Goal: Information Seeking & Learning: Check status

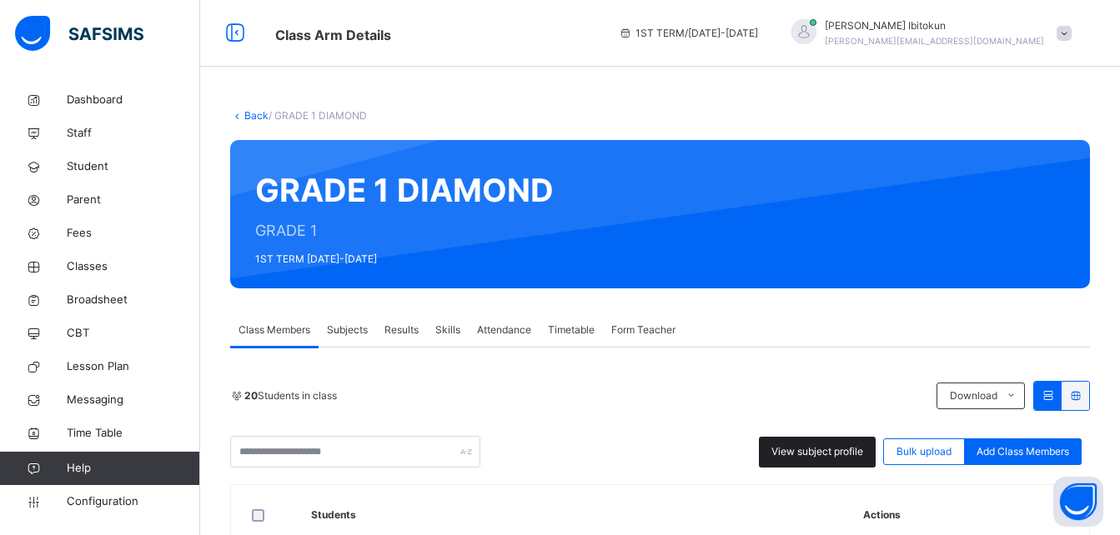
click at [798, 450] on span "View subject profile" at bounding box center [818, 452] width 92 height 15
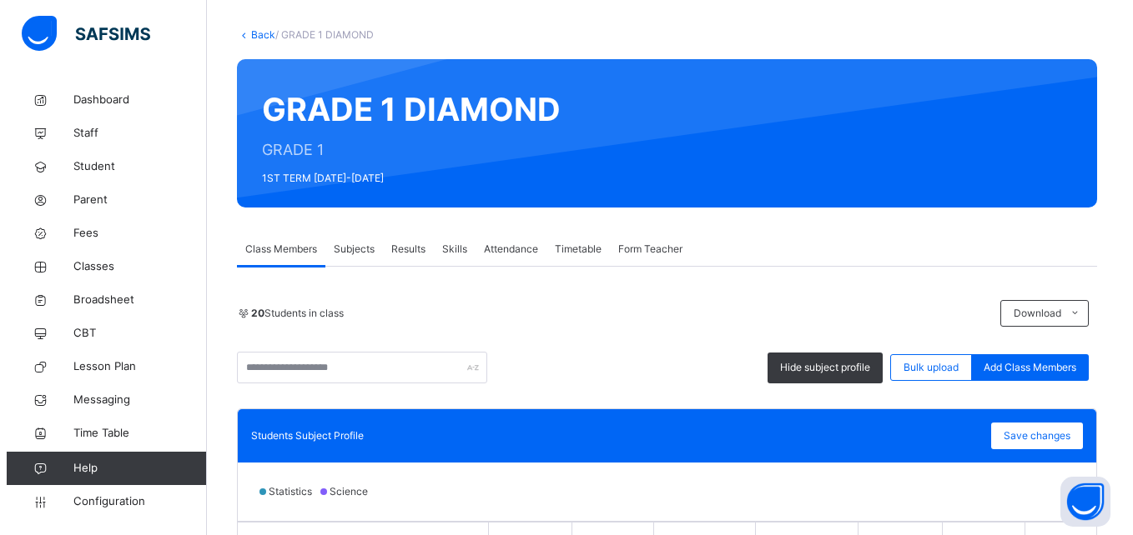
scroll to position [434, 0]
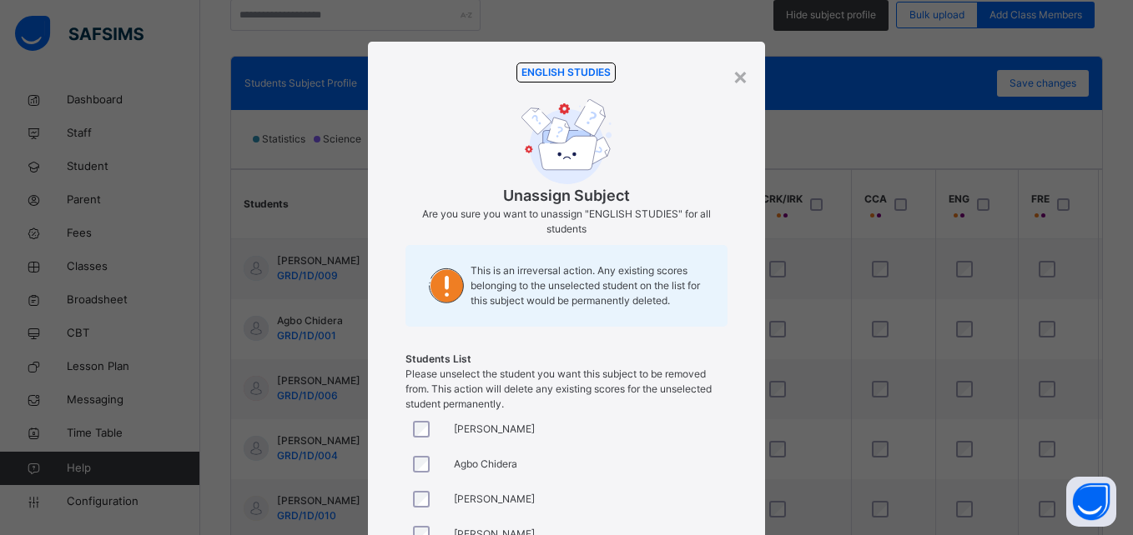
click at [450, 116] on div "ENGLISH STUDIES Unassign Subject Are you sure you want to unassign "ENGLISH STU…" at bounding box center [565, 237] width 321 height 349
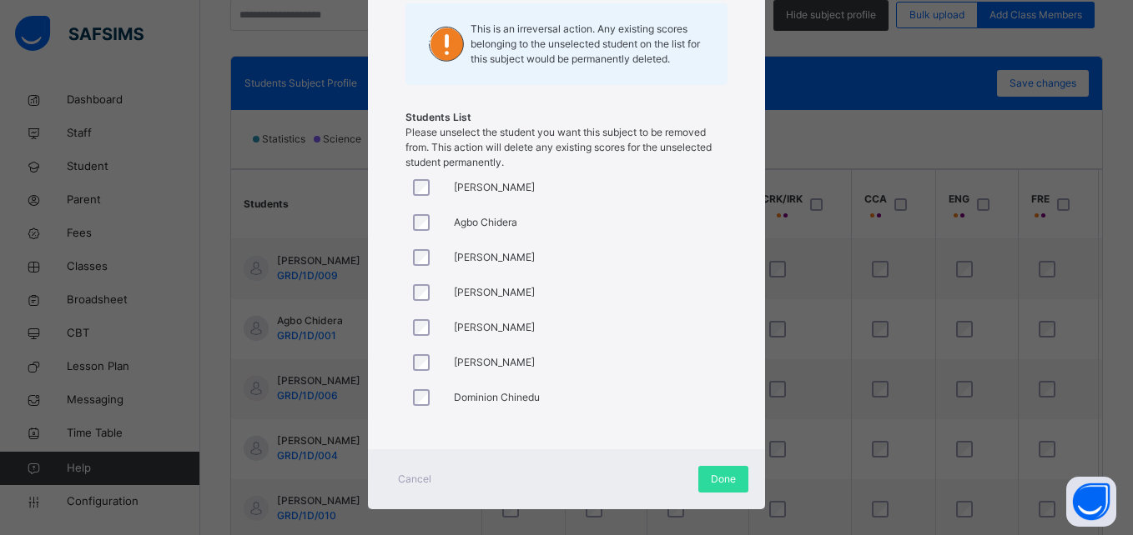
scroll to position [258, 0]
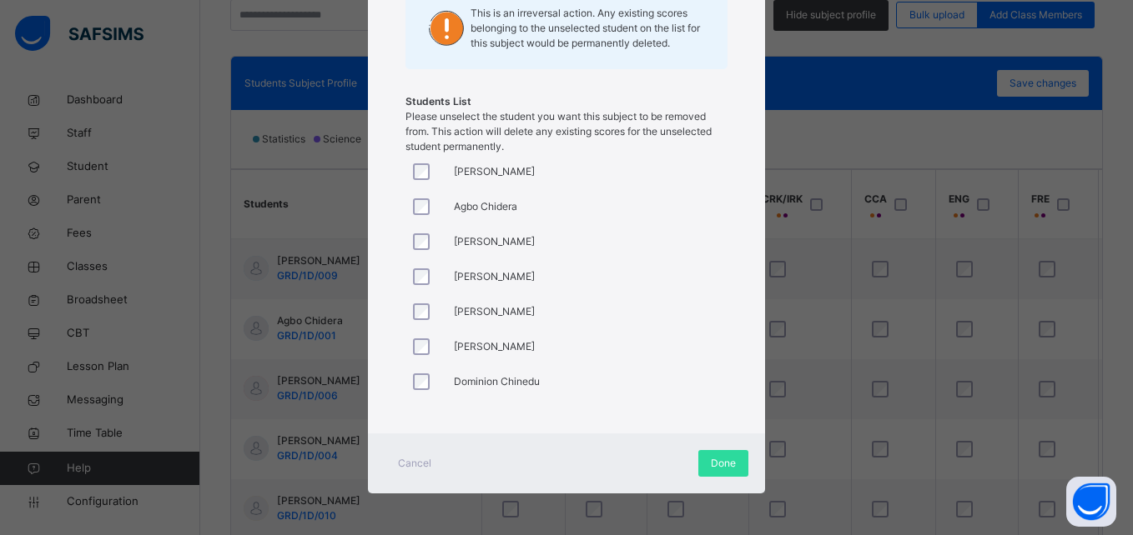
click at [421, 281] on div "[PERSON_NAME] [PERSON_NAME] [PERSON_NAME] Oluwajobi [PERSON_NAME] [PERSON_NAME]…" at bounding box center [565, 279] width 321 height 250
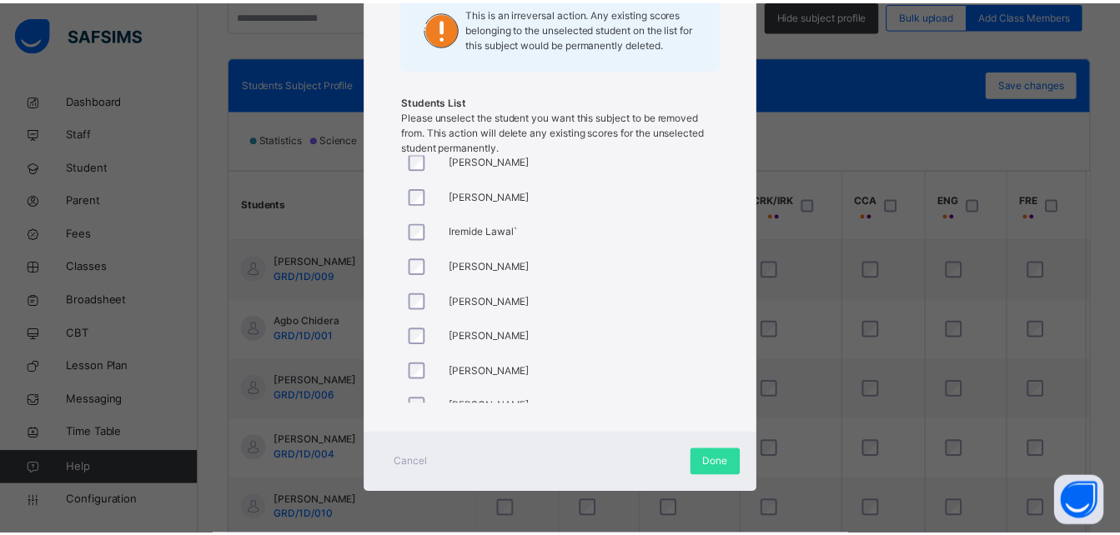
scroll to position [410, 0]
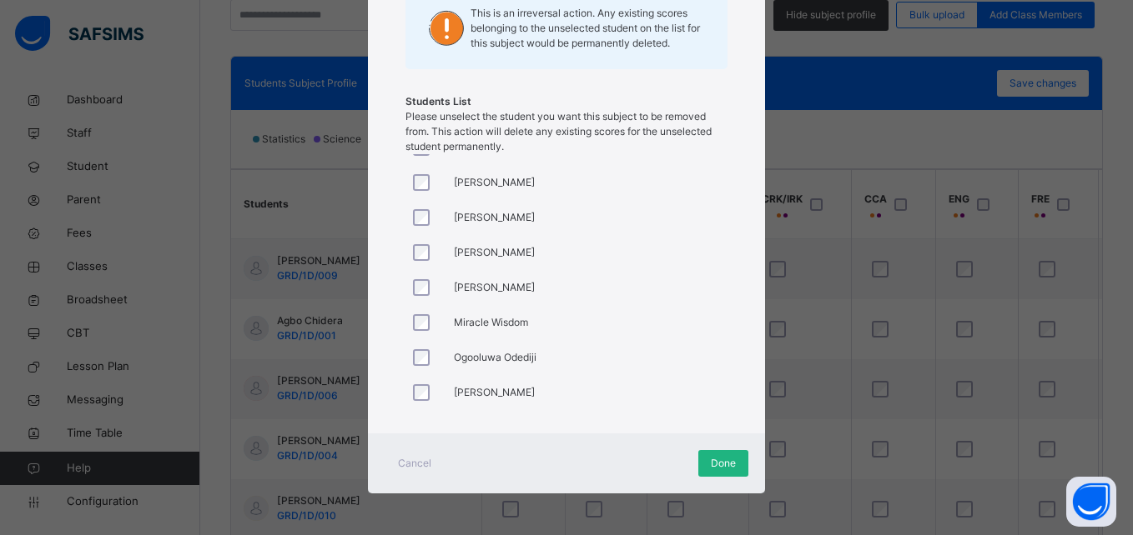
click at [721, 468] on span "Done" at bounding box center [723, 463] width 25 height 15
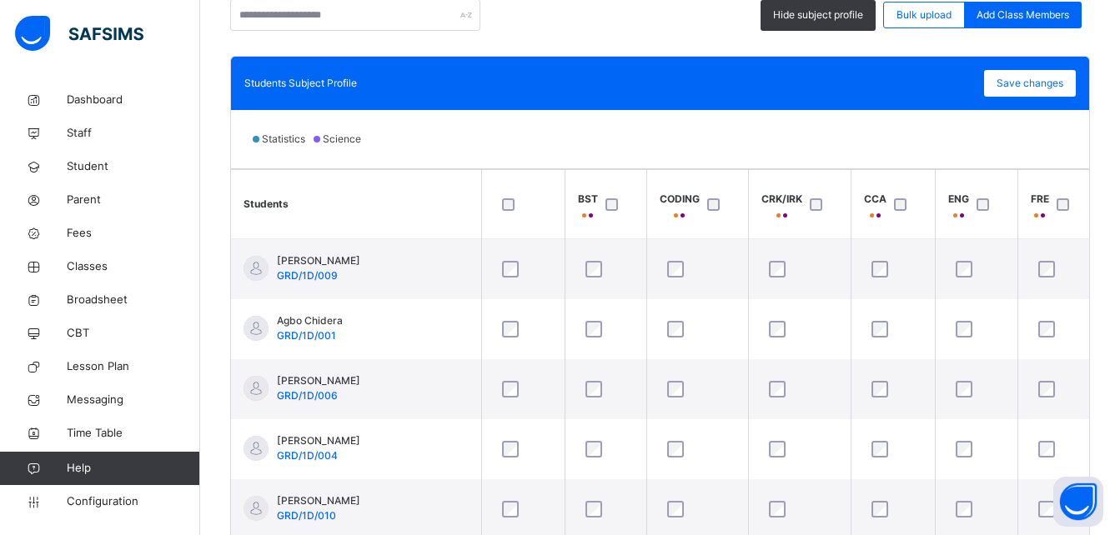
click at [520, 134] on div "Statistics Science" at bounding box center [660, 139] width 858 height 58
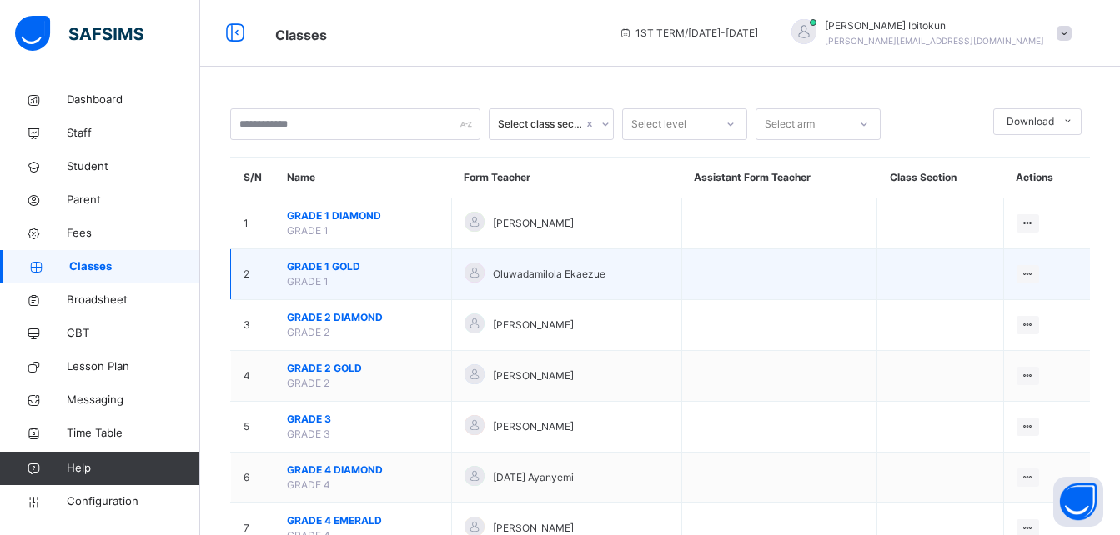
click at [340, 261] on span "GRADE 1 GOLD" at bounding box center [363, 266] width 152 height 15
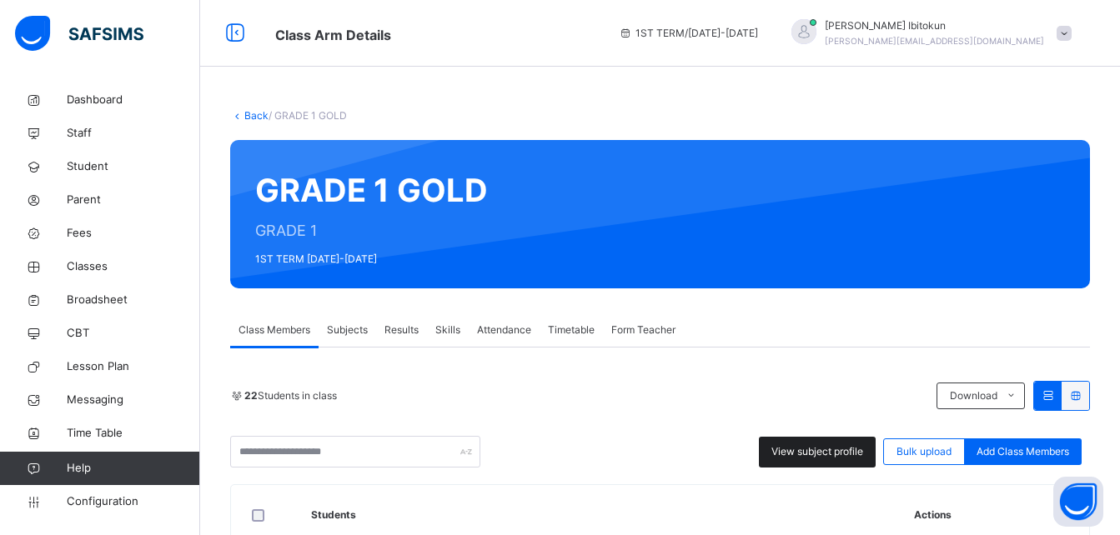
click at [796, 442] on div "View subject profile" at bounding box center [817, 452] width 117 height 31
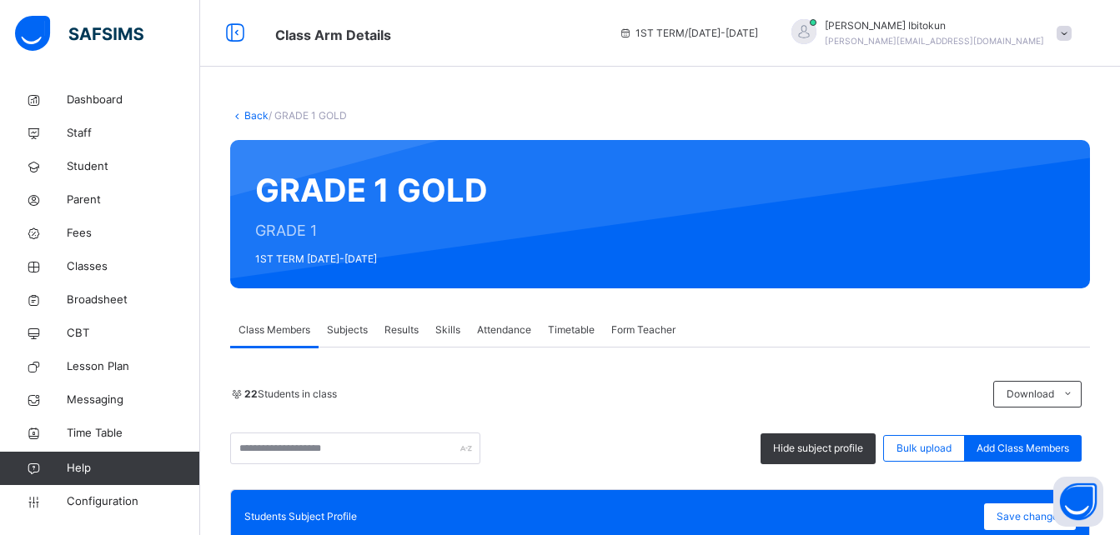
click at [765, 346] on div "Class Members Subjects Results Skills Attendance Timetable Form Teacher" at bounding box center [660, 331] width 860 height 34
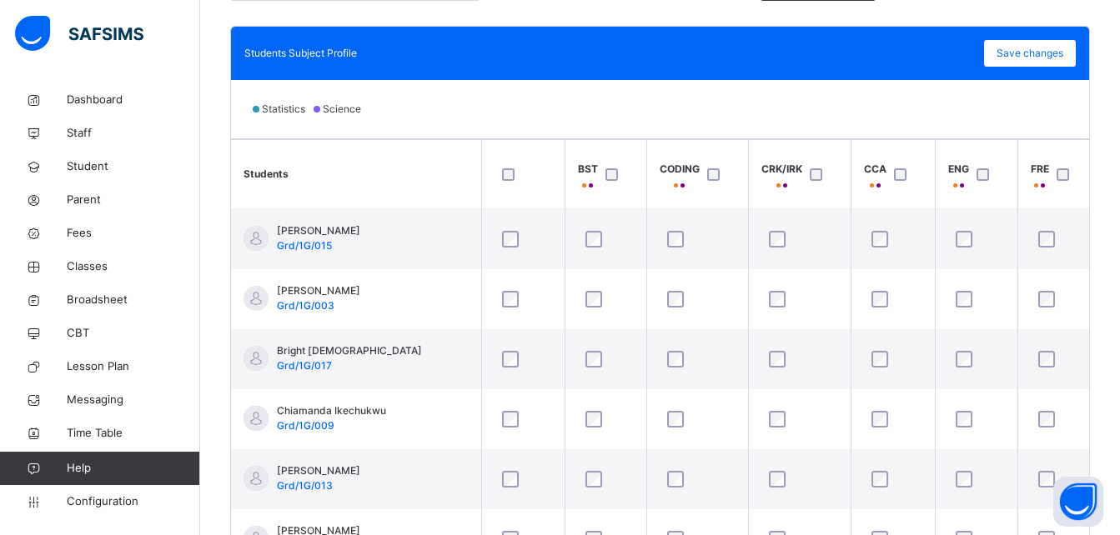
scroll to position [467, 0]
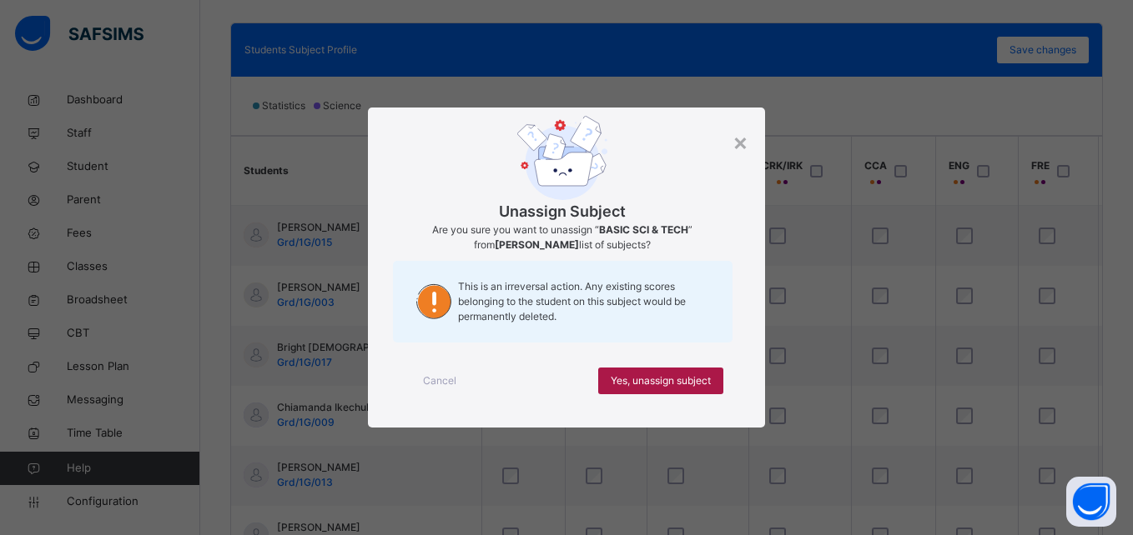
click at [626, 380] on span "Yes, unassign subject" at bounding box center [661, 381] width 100 height 15
click at [642, 380] on span "Yes, unassign subject" at bounding box center [661, 381] width 100 height 15
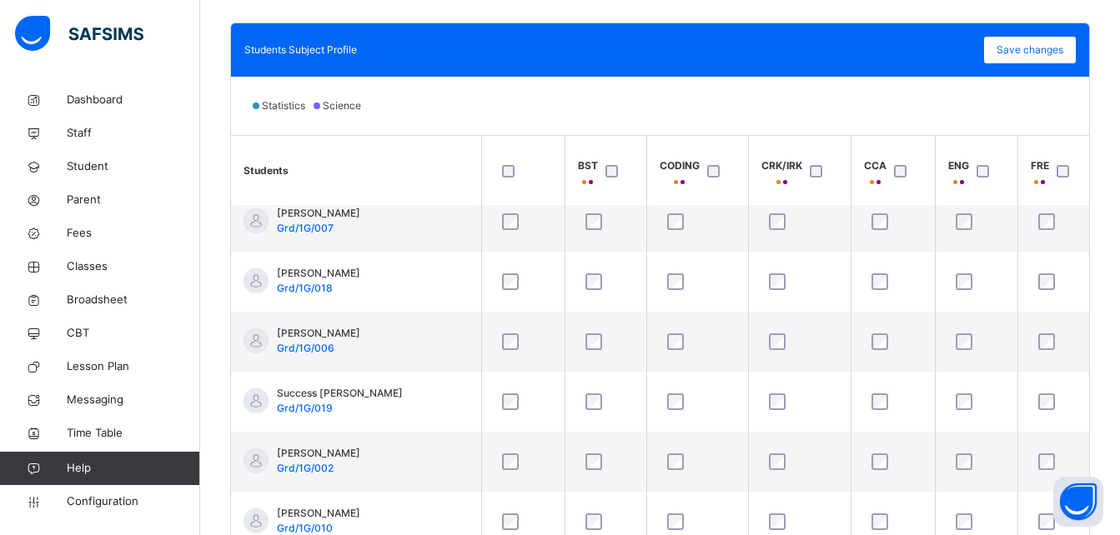
scroll to position [0, 0]
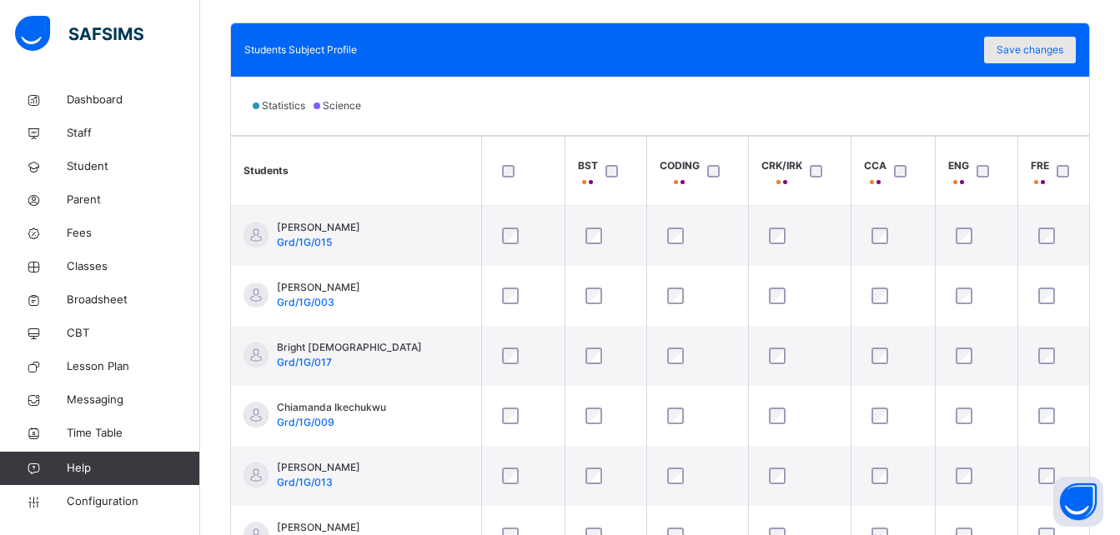
click at [1028, 57] on span "Save changes" at bounding box center [1030, 50] width 67 height 15
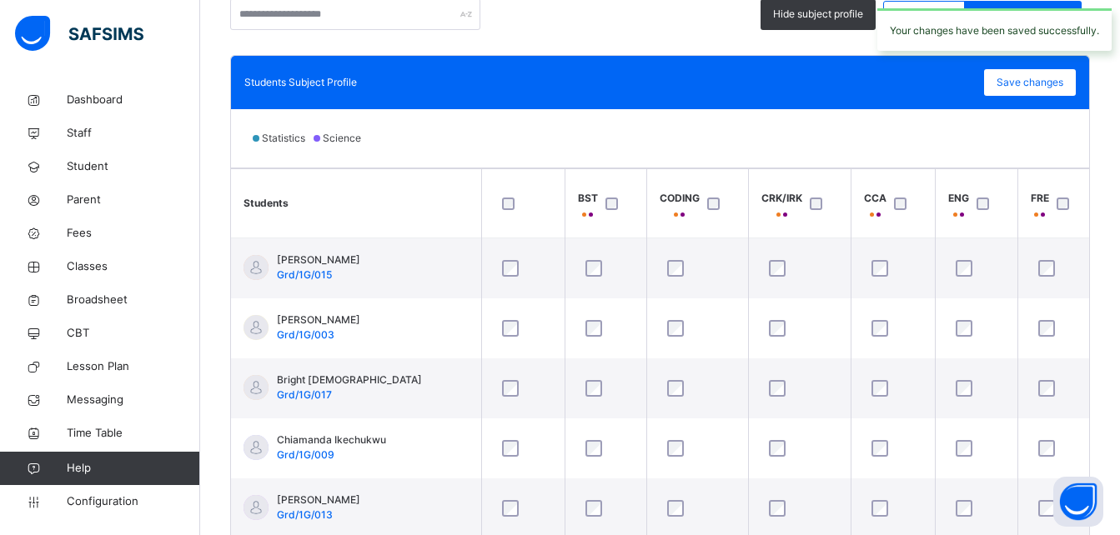
click at [621, 61] on div "Students Subject Profile Save changes" at bounding box center [660, 82] width 858 height 53
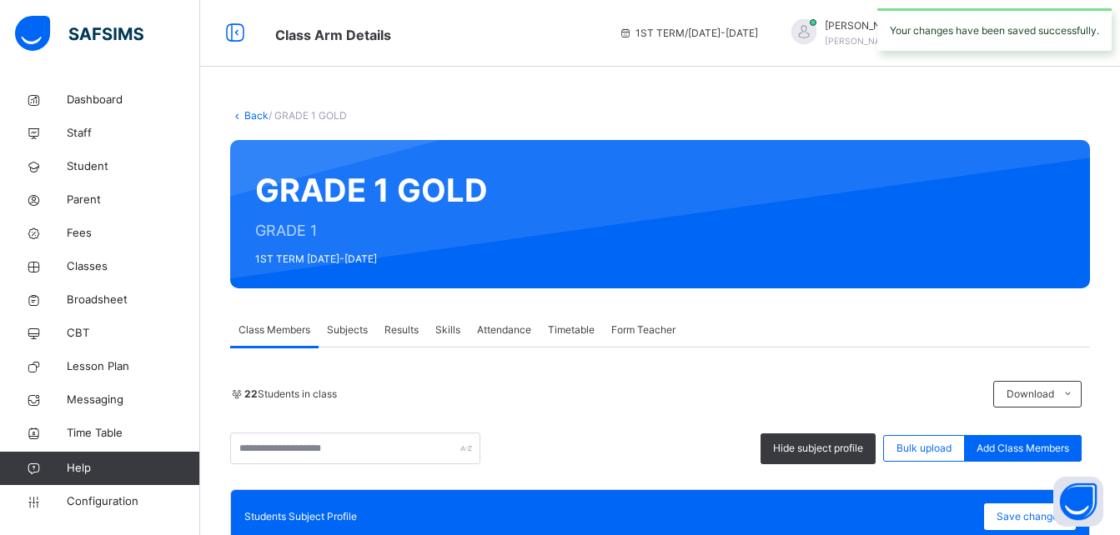
click at [253, 119] on link "Back" at bounding box center [256, 115] width 24 height 13
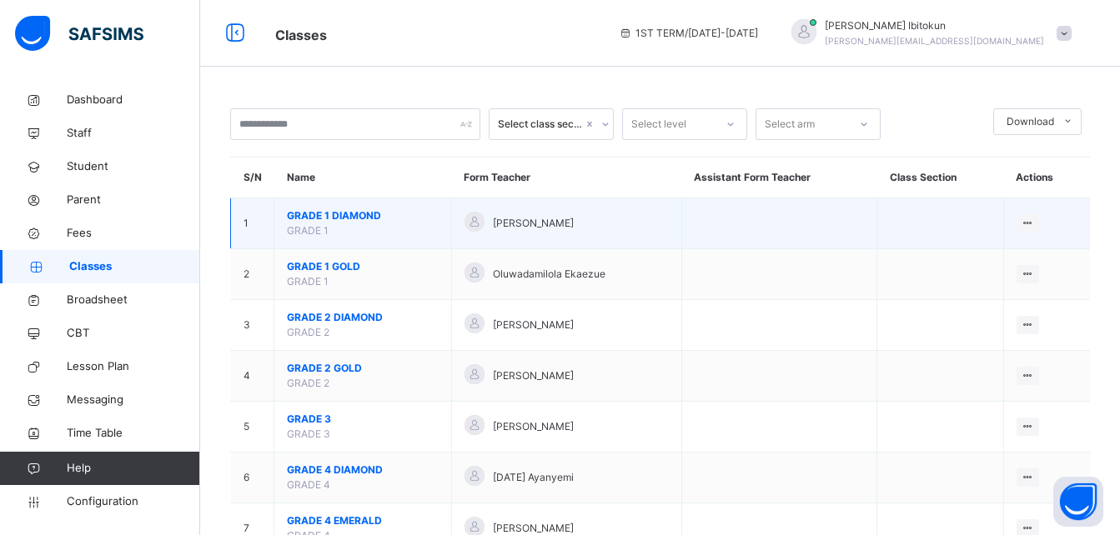
click at [310, 219] on span "GRADE 1 DIAMOND" at bounding box center [363, 216] width 152 height 15
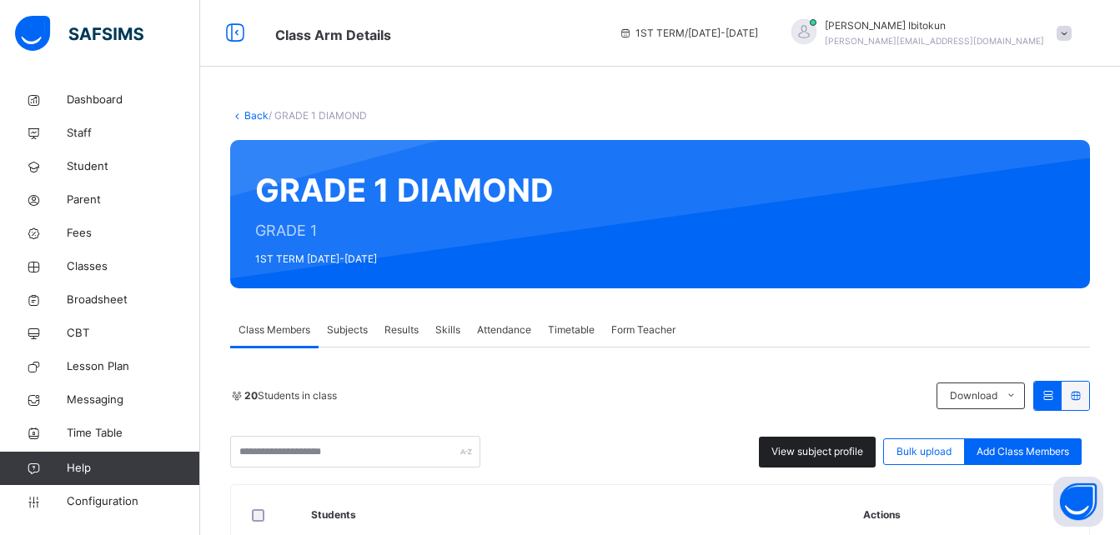
click at [821, 460] on div "View subject profile" at bounding box center [817, 452] width 117 height 31
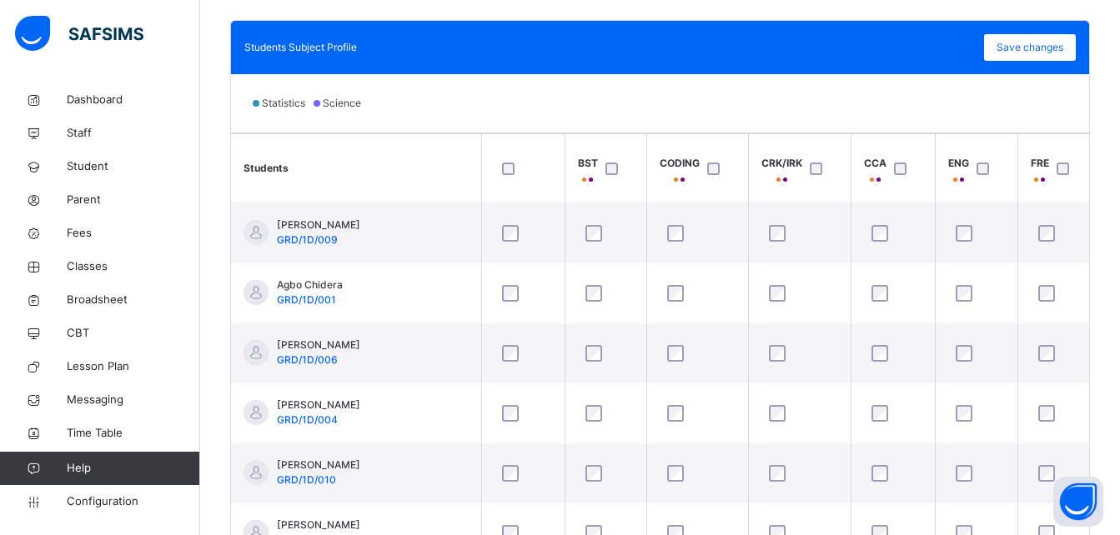
scroll to position [467, 0]
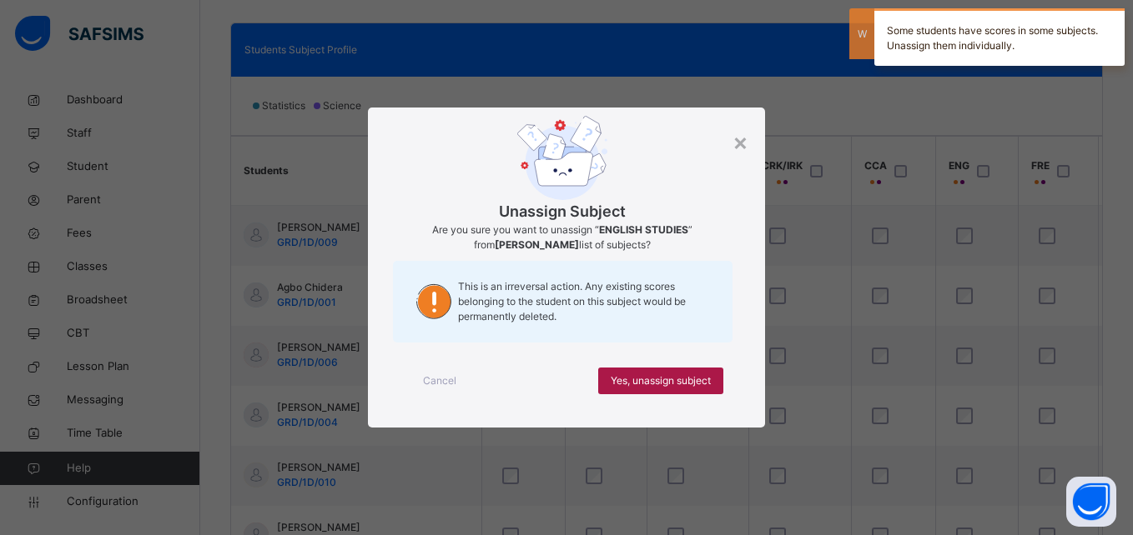
click at [633, 375] on span "Yes, unassign subject" at bounding box center [661, 381] width 100 height 15
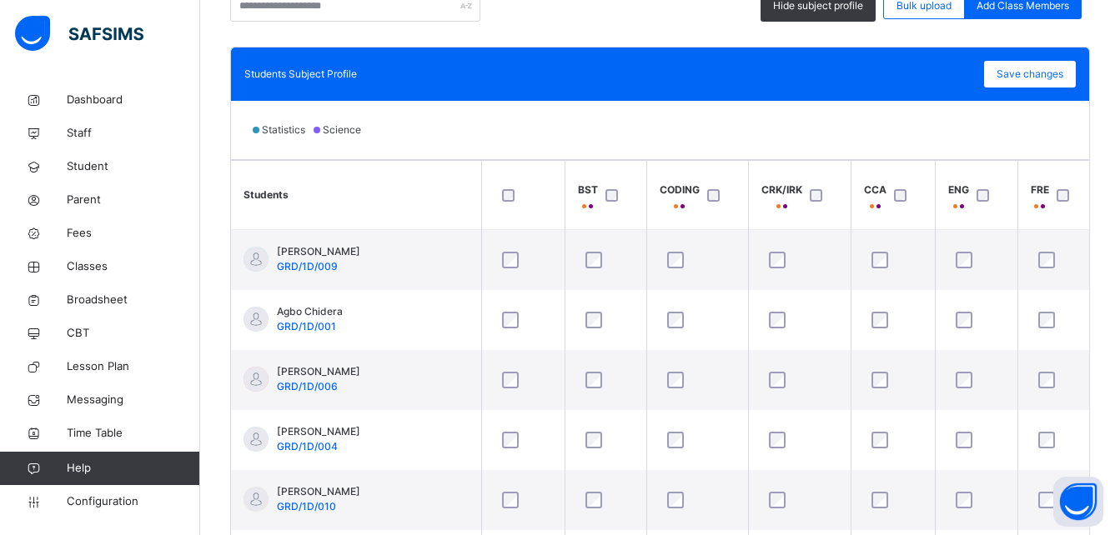
click at [821, 121] on div "Statistics Science" at bounding box center [660, 130] width 858 height 58
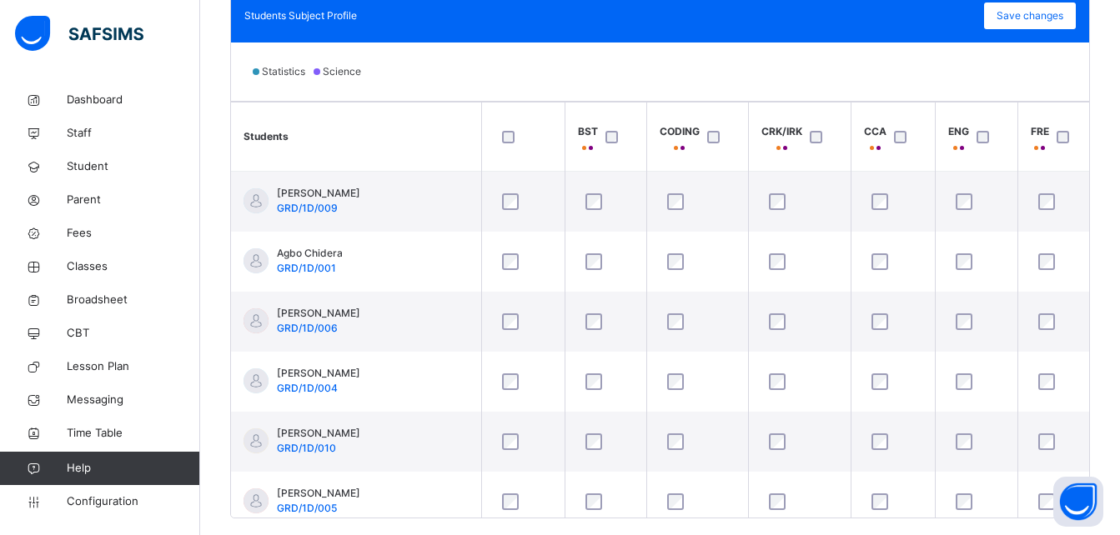
scroll to position [401, 0]
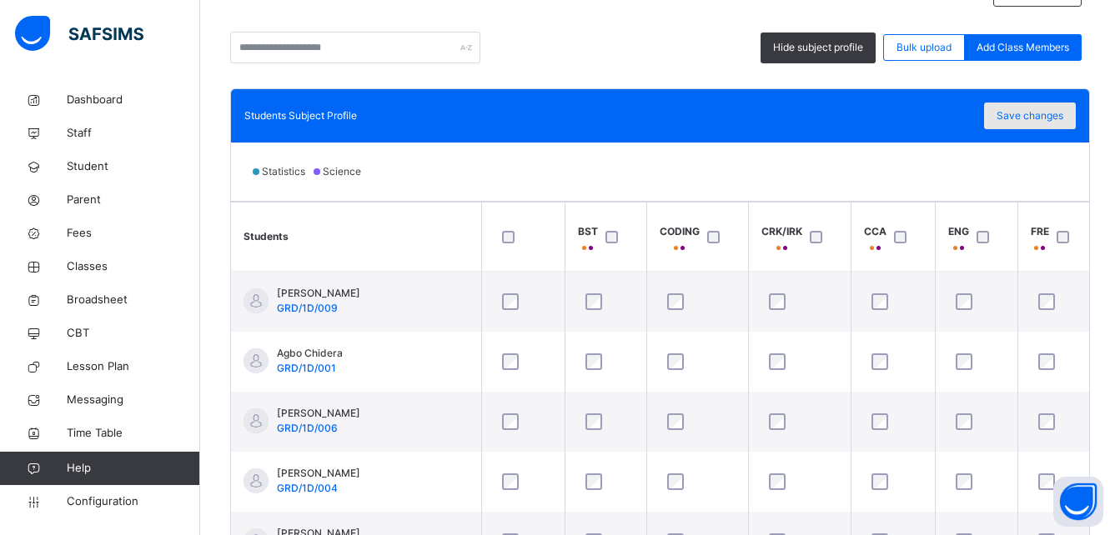
click at [1043, 118] on span "Save changes" at bounding box center [1030, 115] width 67 height 15
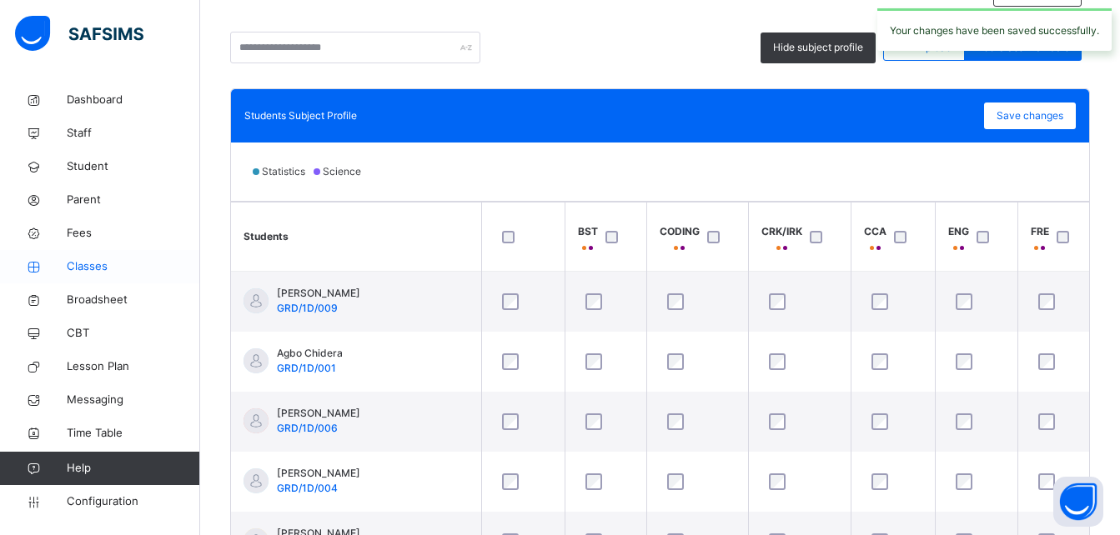
click at [78, 267] on span "Classes" at bounding box center [133, 267] width 133 height 17
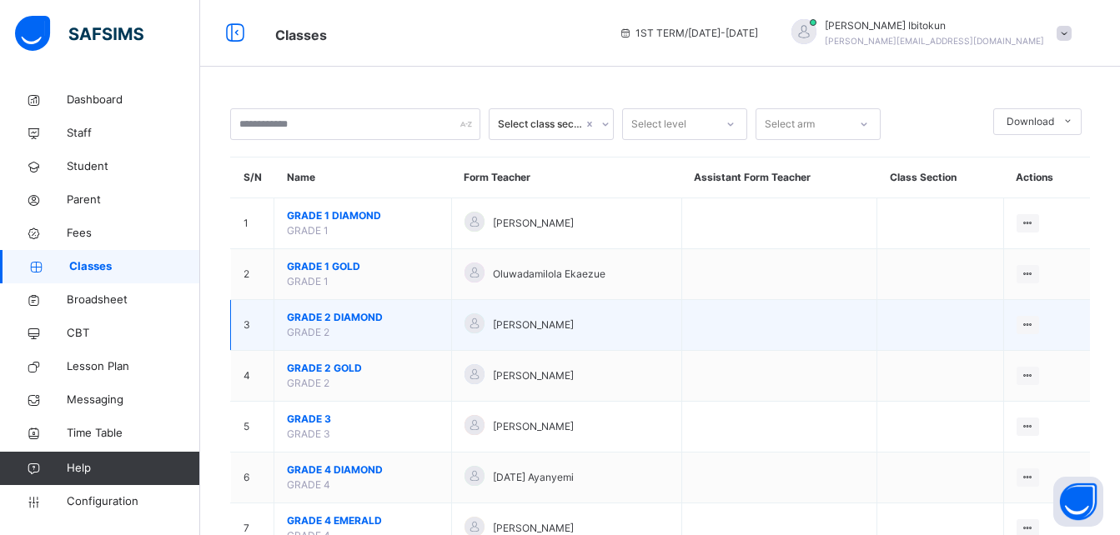
click at [319, 317] on span "GRADE 2 DIAMOND" at bounding box center [363, 317] width 152 height 15
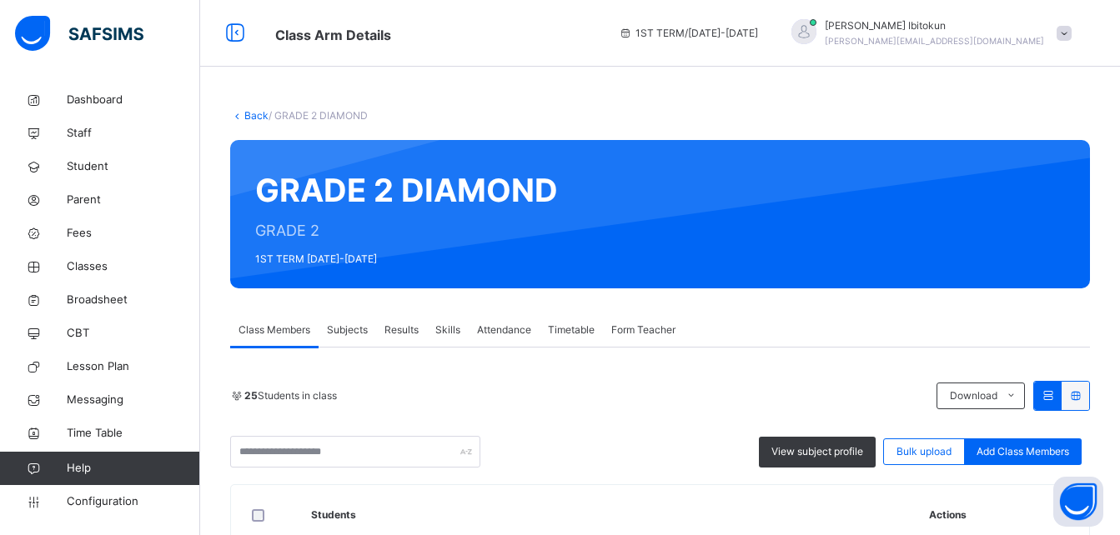
click at [365, 333] on span "Subjects" at bounding box center [347, 330] width 41 height 15
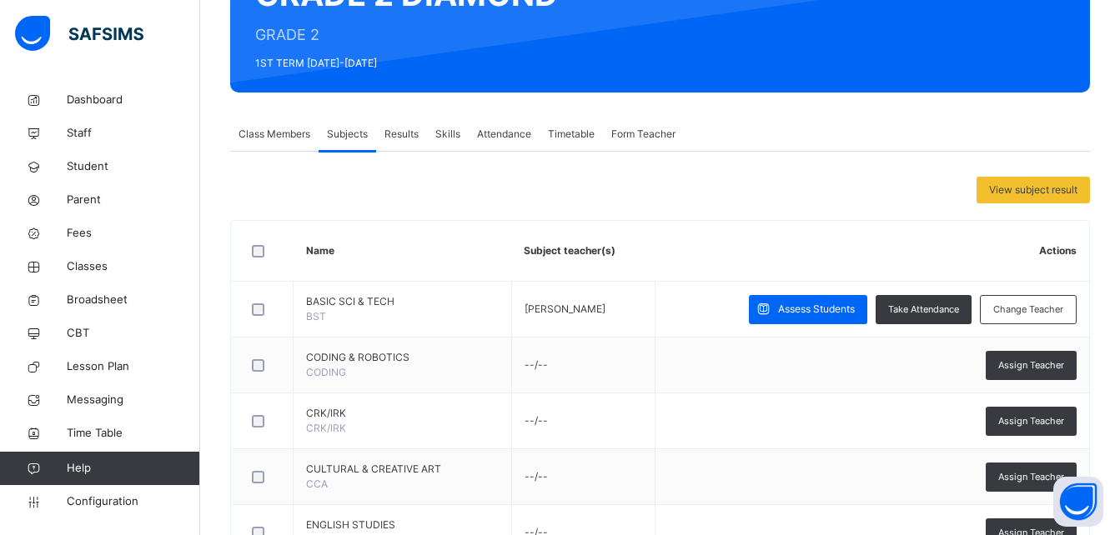
scroll to position [200, 0]
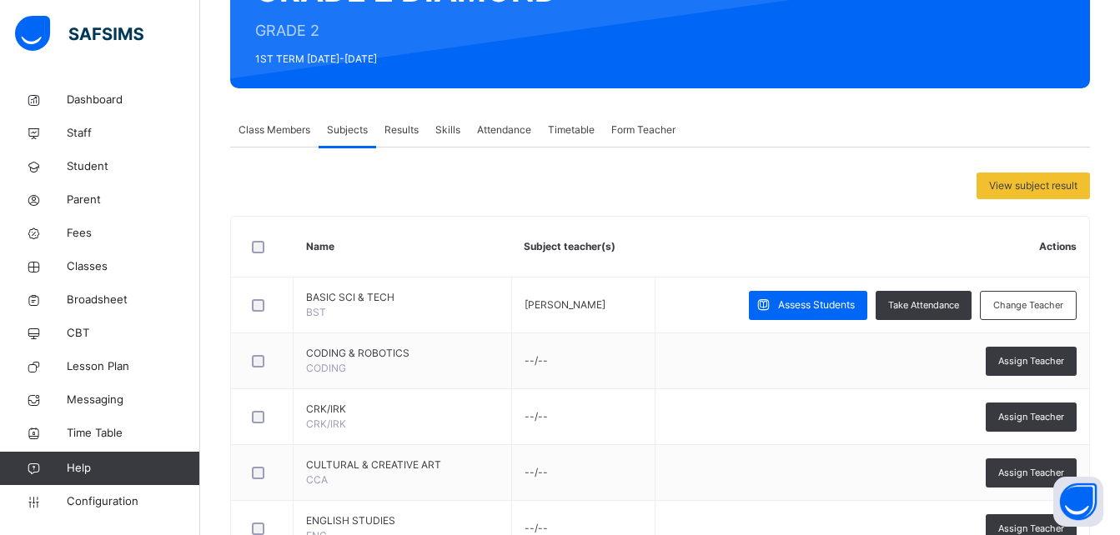
click at [278, 126] on span "Class Members" at bounding box center [275, 130] width 72 height 15
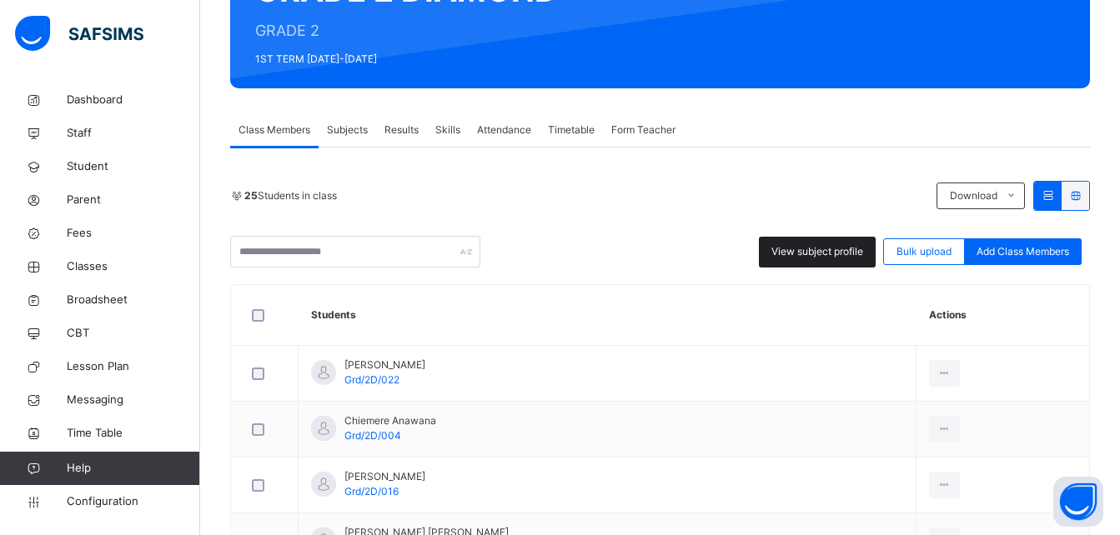
click at [808, 253] on span "View subject profile" at bounding box center [818, 251] width 92 height 15
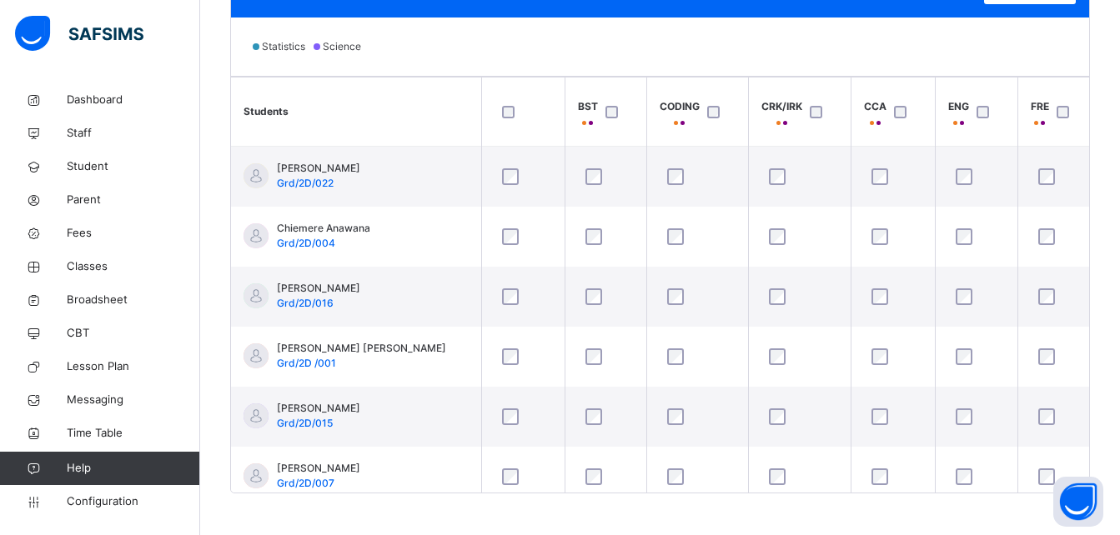
scroll to position [534, 0]
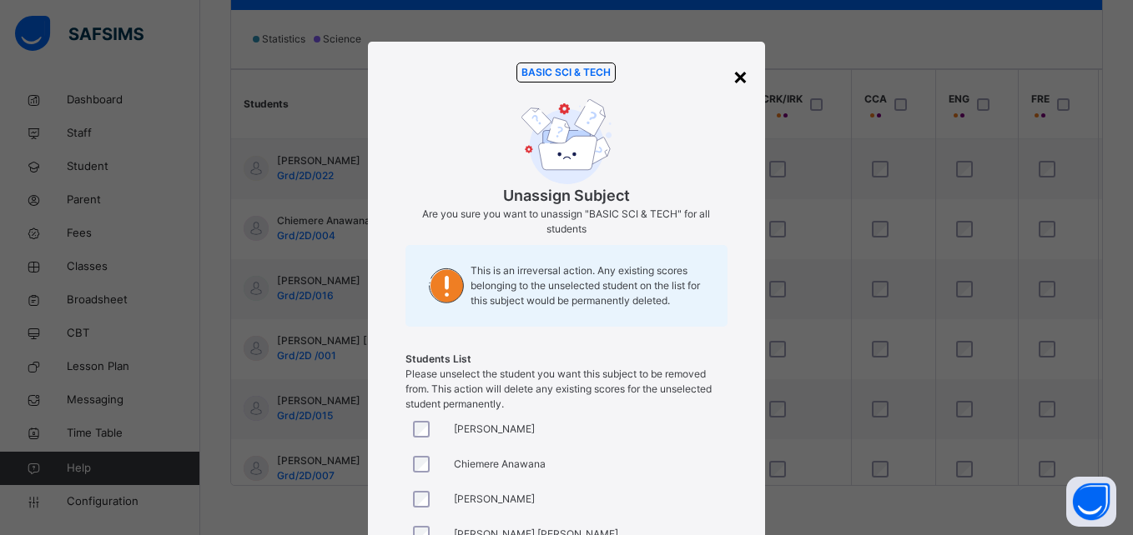
click at [732, 77] on div "×" at bounding box center [740, 75] width 16 height 35
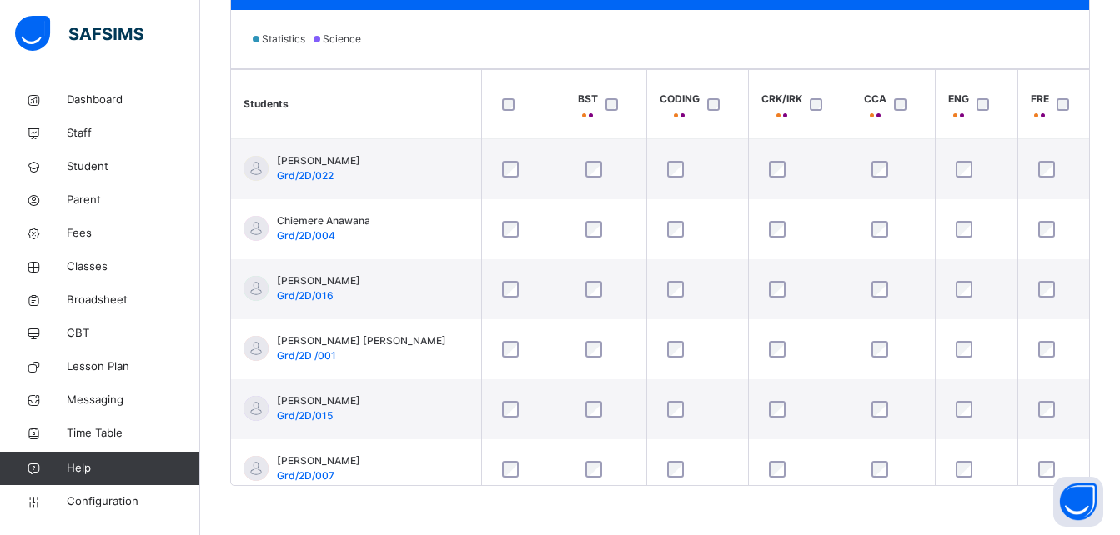
click at [852, 46] on div "Statistics Science" at bounding box center [660, 39] width 858 height 58
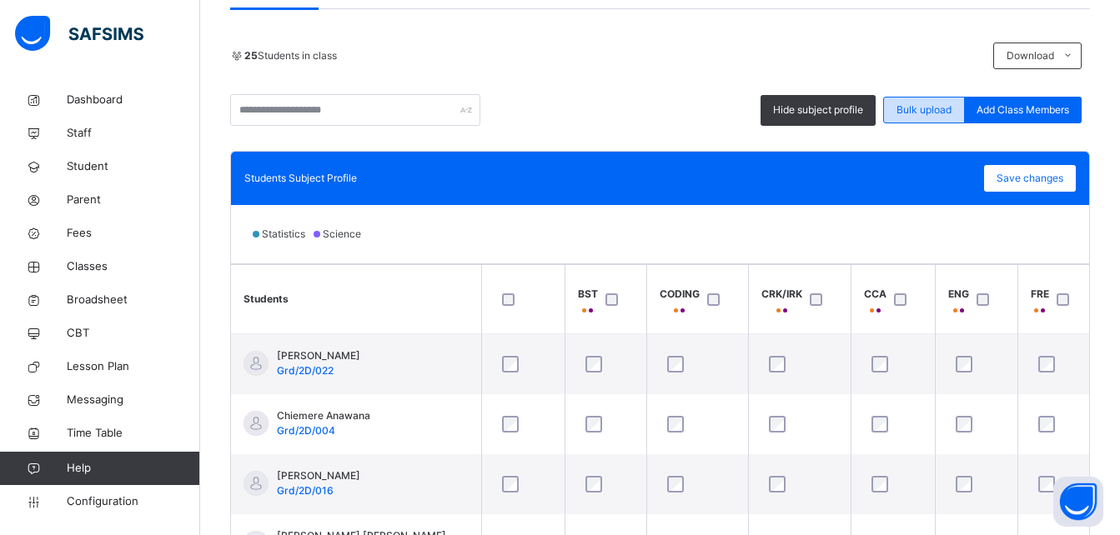
scroll to position [334, 0]
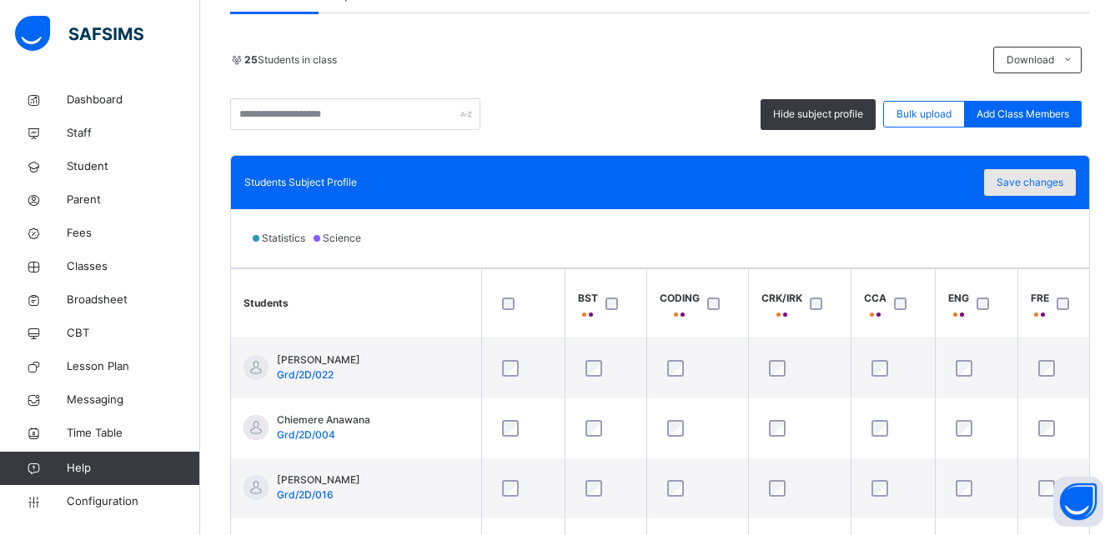
click at [1027, 186] on span "Save changes" at bounding box center [1030, 182] width 67 height 15
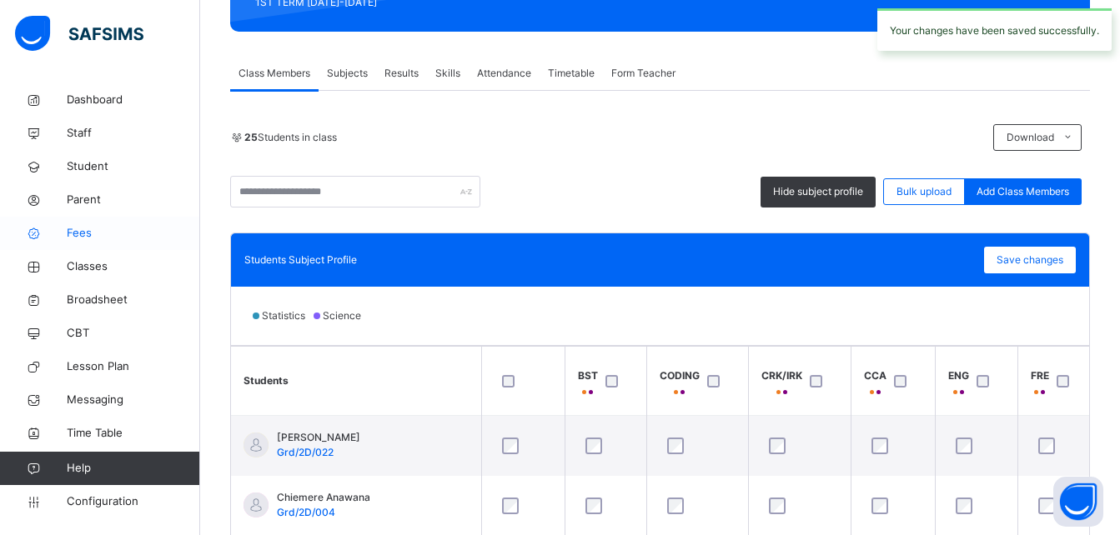
scroll to position [201, 0]
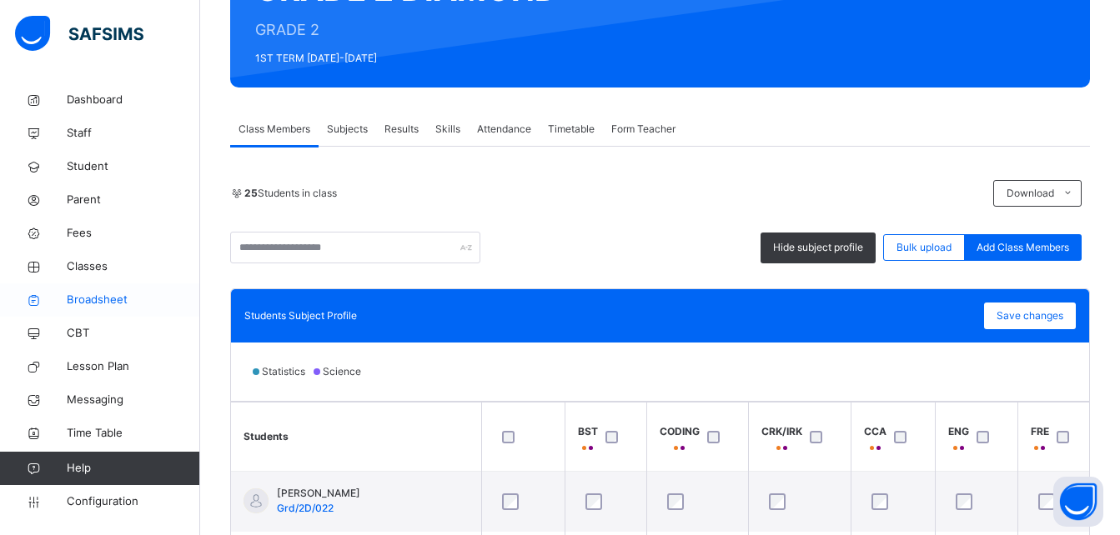
click at [92, 293] on span "Broadsheet" at bounding box center [133, 300] width 133 height 17
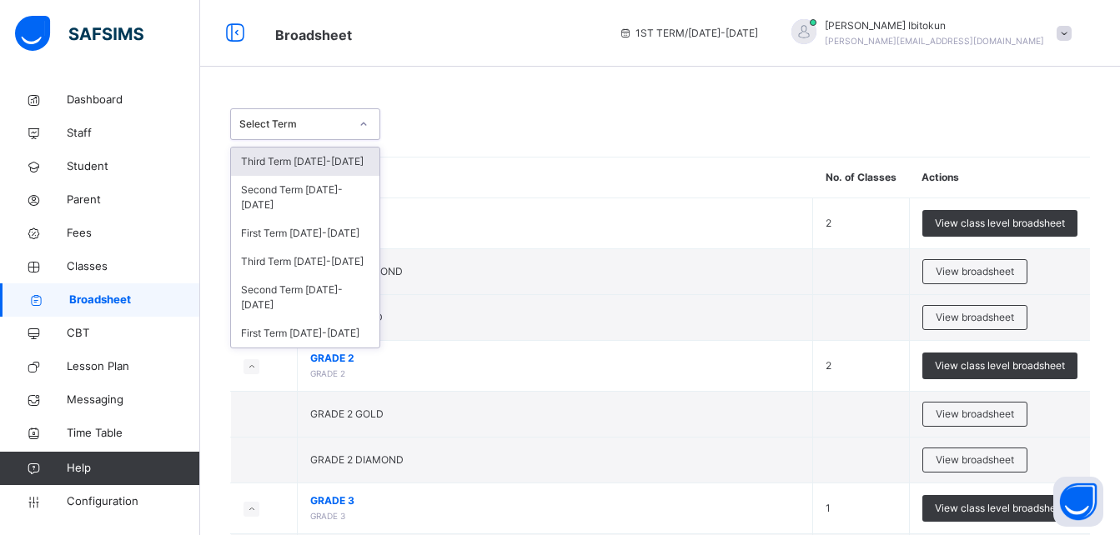
click at [342, 128] on div "Select Term" at bounding box center [294, 124] width 110 height 15
click at [320, 248] on div "Third Term [DATE]-[DATE]" at bounding box center [305, 262] width 148 height 28
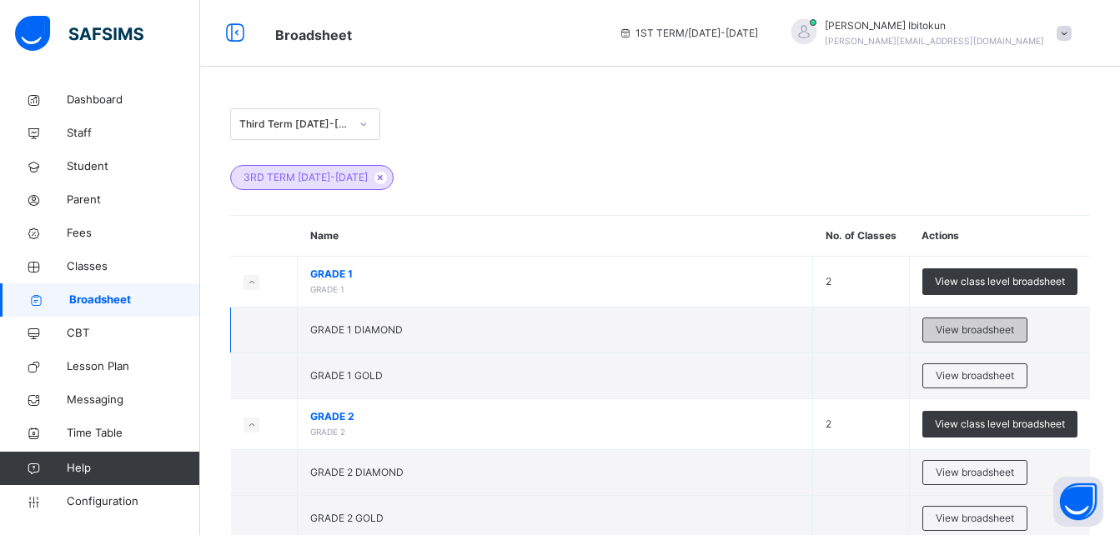
click at [988, 319] on div "View broadsheet" at bounding box center [974, 330] width 105 height 25
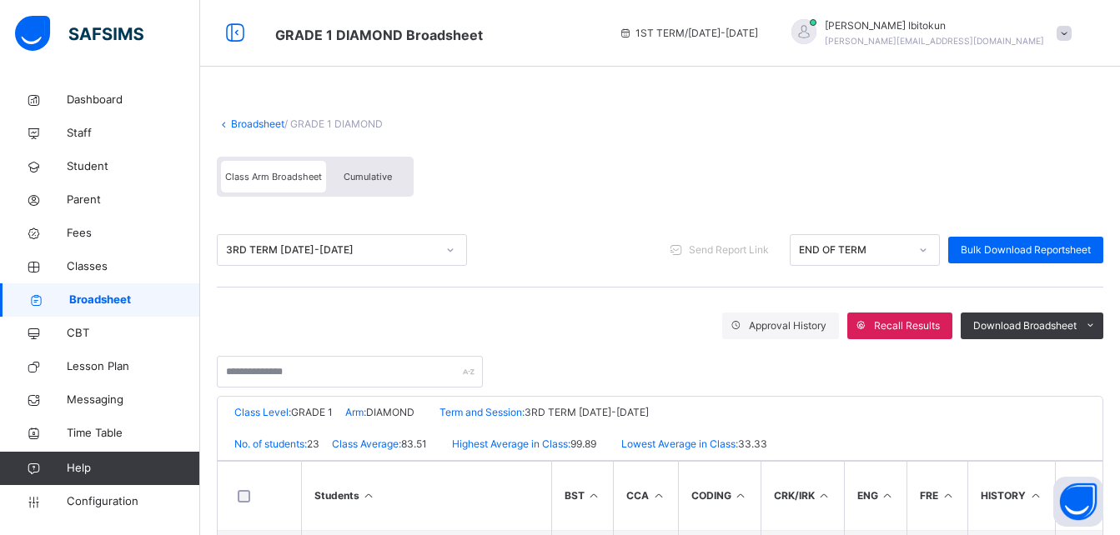
click at [385, 177] on span "Cumulative" at bounding box center [368, 177] width 48 height 12
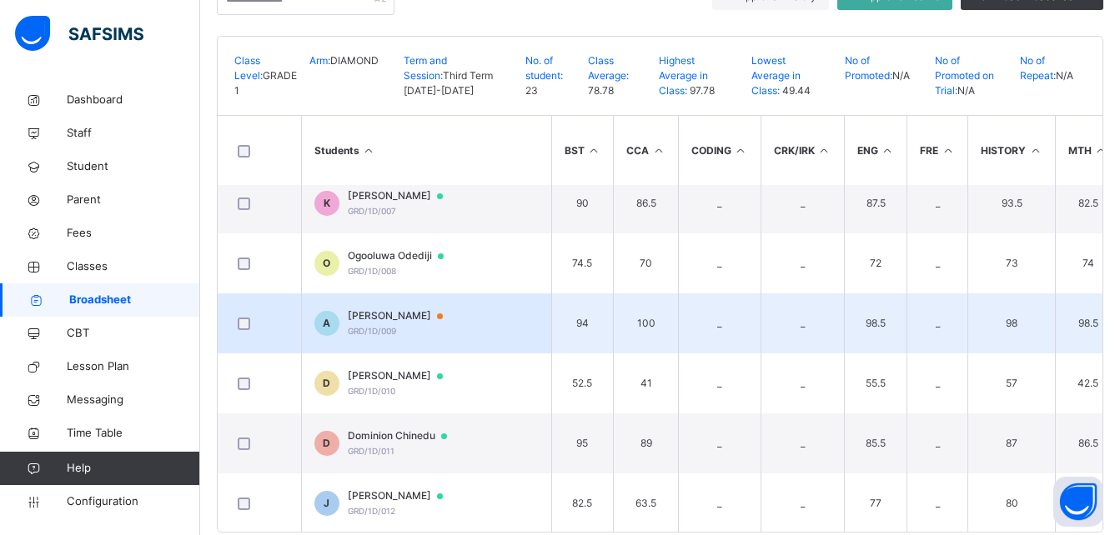
scroll to position [375, 0]
click at [389, 331] on span "GRD/1D/009" at bounding box center [372, 329] width 48 height 10
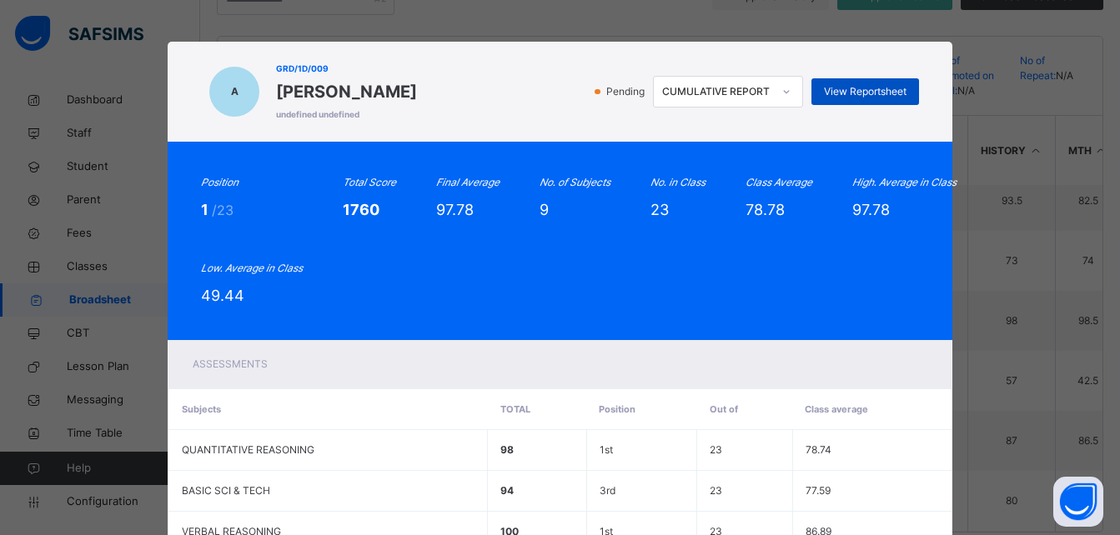
click at [864, 87] on span "View Reportsheet" at bounding box center [865, 91] width 83 height 15
click at [639, 285] on div "Position 1 /23 Total Score 1760 Final Average 97.78 No. of Subjects 9 No. in Cl…" at bounding box center [559, 241] width 717 height 132
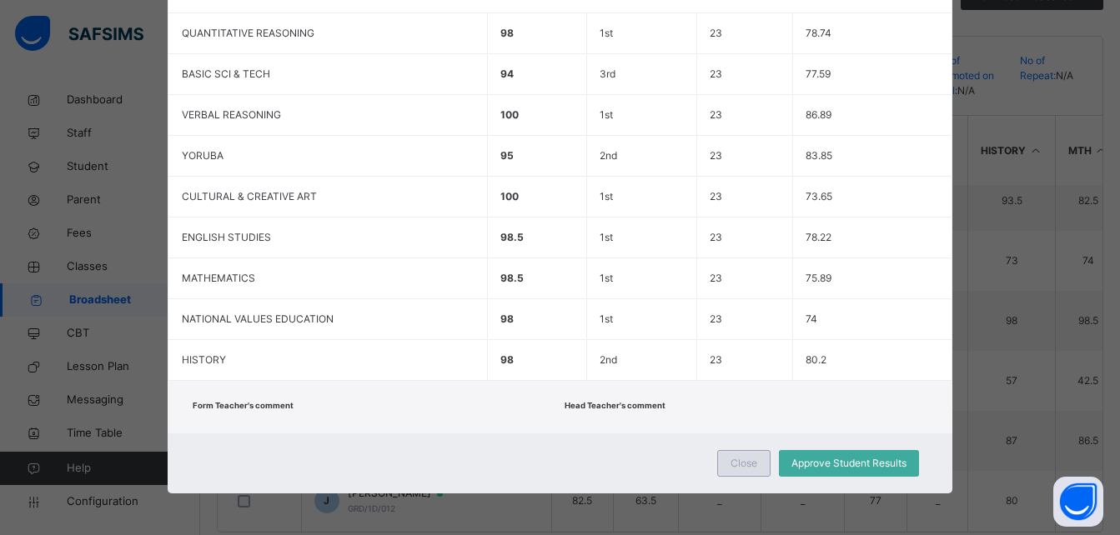
click at [744, 468] on span "Close" at bounding box center [744, 463] width 27 height 15
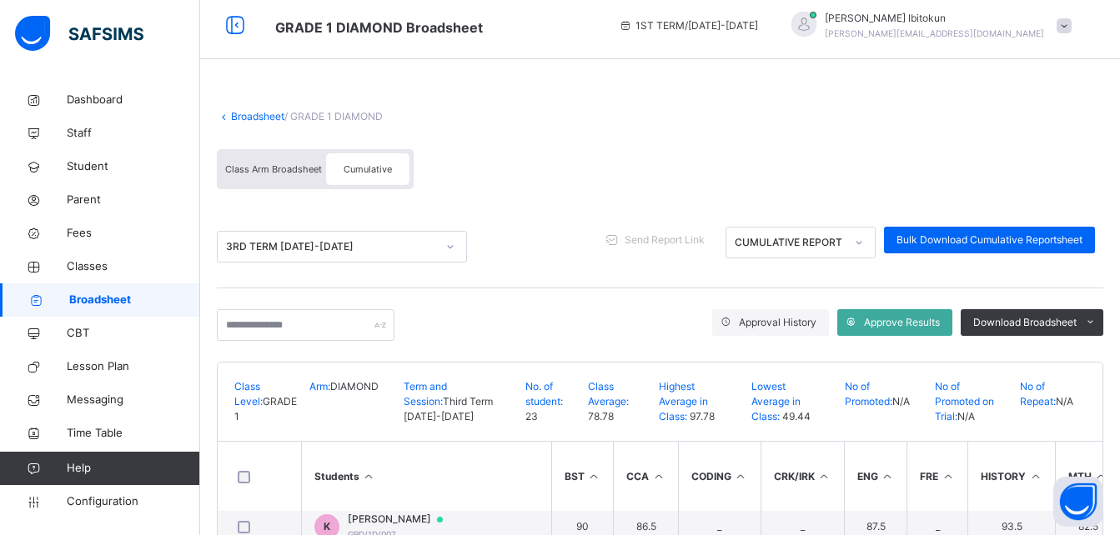
scroll to position [0, 0]
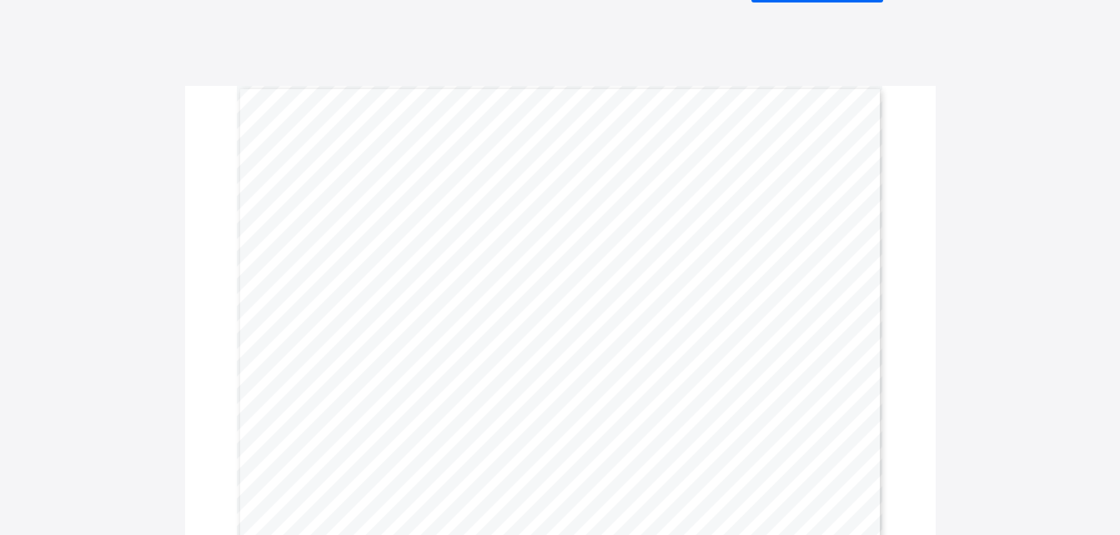
scroll to position [67, 0]
click at [585, 380] on span "100.0" at bounding box center [573, 382] width 25 height 8
click at [580, 380] on span "100.0" at bounding box center [573, 382] width 25 height 8
